Goal: Task Accomplishment & Management: Manage account settings

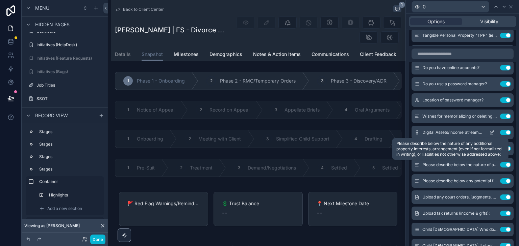
scroll to position [5076, 0]
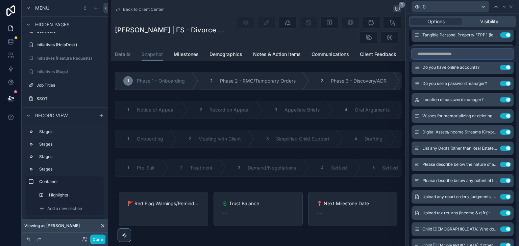
click at [443, 56] on input "text" at bounding box center [462, 54] width 102 height 11
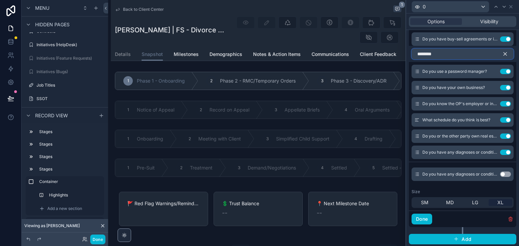
scroll to position [372, 0]
type input "**********"
drag, startPoint x: 416, startPoint y: 151, endPoint x: 420, endPoint y: 87, distance: 64.3
click at [420, 87] on div "Do you have an estate plan? Use setting Do you have a prenuptial or postnuptial…" at bounding box center [461, 72] width 107 height 176
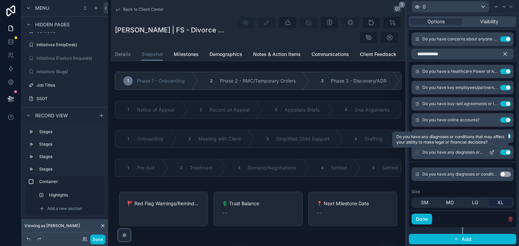
click at [434, 152] on span "Do you have any diagnoses or conditions that may affect your ability to make le…" at bounding box center [452, 152] width 61 height 5
drag, startPoint x: 434, startPoint y: 149, endPoint x: 415, endPoint y: 152, distance: 19.4
click at [415, 152] on div "Do you have any diagnoses or conditions that may affect your ability to make le…" at bounding box center [462, 153] width 102 height 14
drag, startPoint x: 415, startPoint y: 152, endPoint x: 424, endPoint y: 125, distance: 27.8
click at [424, 125] on div "Do you have an estate plan? Use setting Do you have a prenuptial or postnuptial…" at bounding box center [461, 72] width 107 height 176
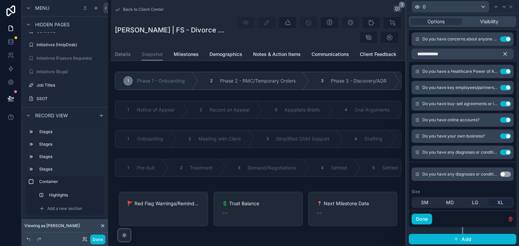
click at [502, 57] on button "button" at bounding box center [507, 54] width 11 height 11
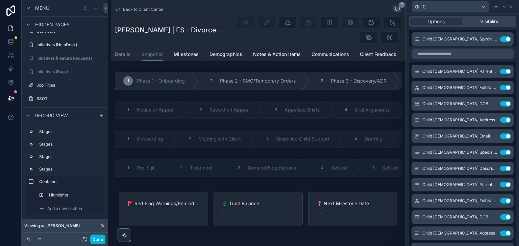
scroll to position [3371, 0]
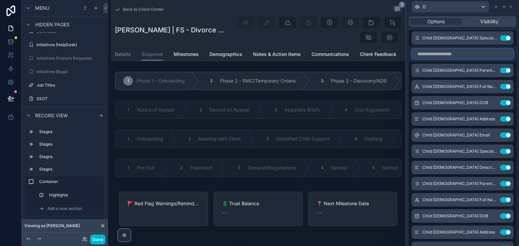
click at [469, 51] on input "text" at bounding box center [462, 54] width 102 height 11
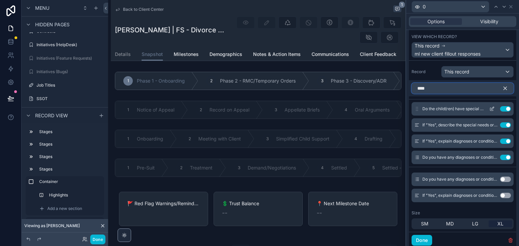
scroll to position [252, 0]
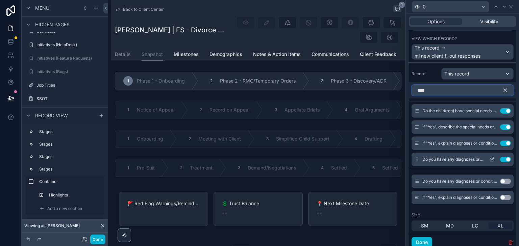
type input "****"
click at [419, 158] on div "Do you have any diagnoses or conditions that may affect your ability to make le…" at bounding box center [462, 160] width 102 height 14
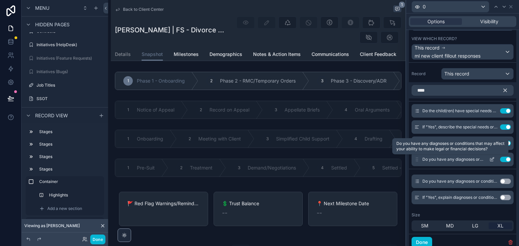
click at [443, 159] on span "Do you have any diagnoses or conditions that may affect your ability to make le…" at bounding box center [452, 159] width 61 height 5
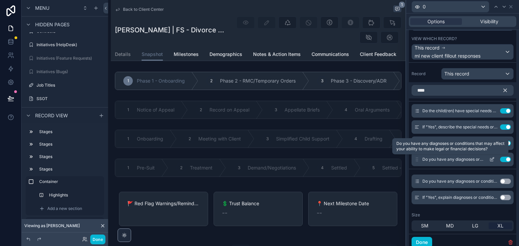
click at [443, 159] on span "Do you have any diagnoses or conditions that may affect your ability to make le…" at bounding box center [452, 159] width 61 height 5
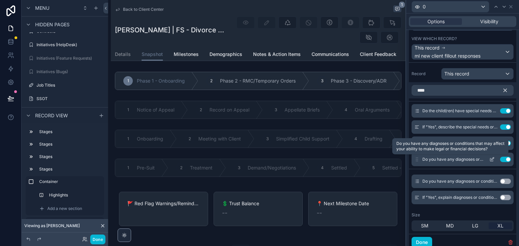
click at [443, 159] on span "Do you have any diagnoses or conditions that may affect your ability to make le…" at bounding box center [452, 159] width 61 height 5
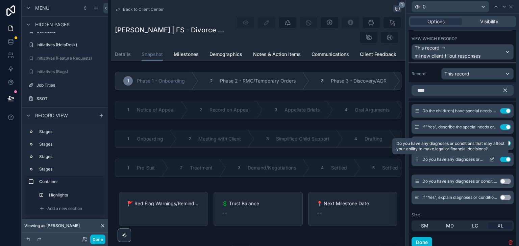
click at [443, 159] on span "Do you have any diagnoses or conditions that may affect your ability to make le…" at bounding box center [452, 159] width 61 height 5
drag, startPoint x: 468, startPoint y: 160, endPoint x: 469, endPoint y: 132, distance: 28.7
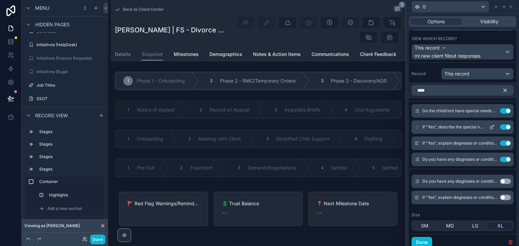
click at [469, 132] on div "Do the child(ren) have special needs or diagnoses? Use setting If "Yes", descri…" at bounding box center [461, 135] width 107 height 62
click at [469, 159] on span "Do you have any diagnoses or conditions that may affect your ability to make le…" at bounding box center [452, 159] width 61 height 5
click at [503, 90] on icon "button" at bounding box center [504, 90] width 3 height 3
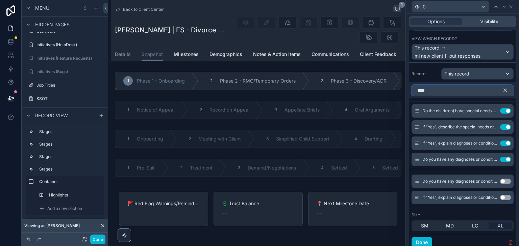
click at [499, 90] on input "****" at bounding box center [462, 90] width 102 height 11
click at [501, 90] on input "****" at bounding box center [462, 90] width 102 height 11
click at [499, 88] on input "****" at bounding box center [462, 90] width 102 height 11
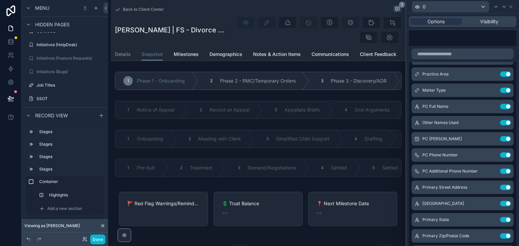
scroll to position [315, 0]
